Goal: Information Seeking & Learning: Learn about a topic

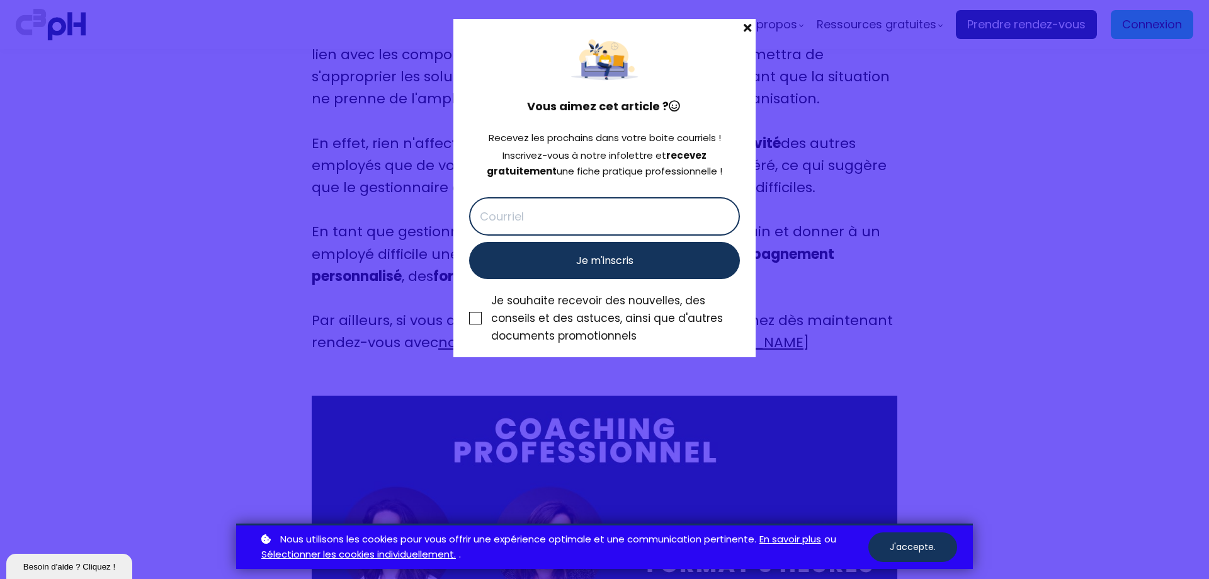
scroll to position [6614, 0]
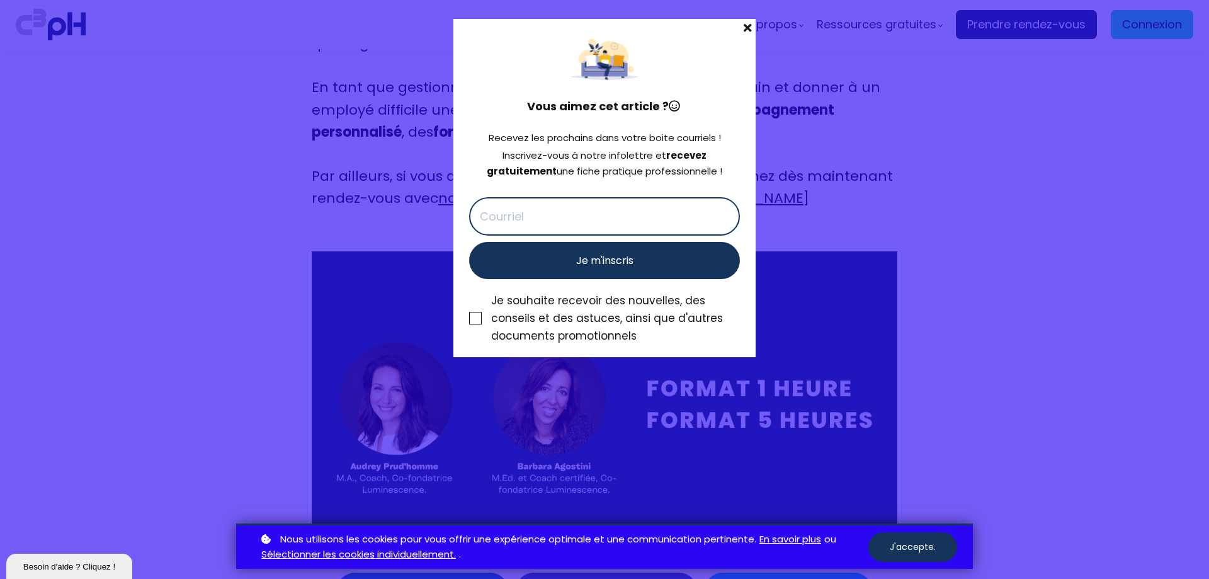
click at [750, 28] on span at bounding box center [748, 28] width 16 height 18
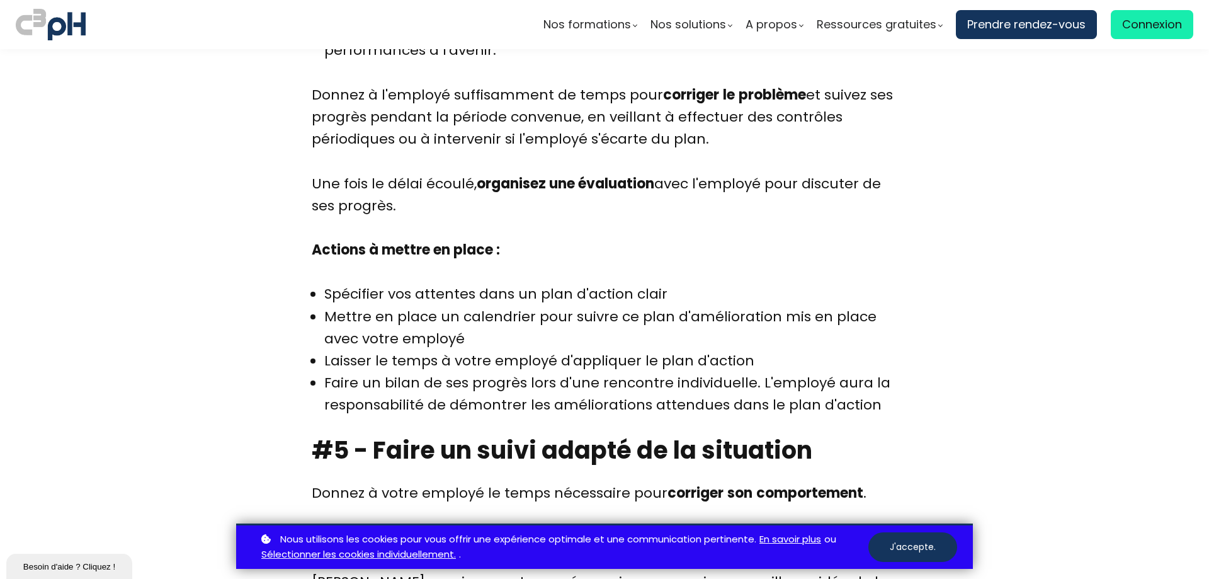
scroll to position [5039, 0]
